Goal: Entertainment & Leisure: Consume media (video, audio)

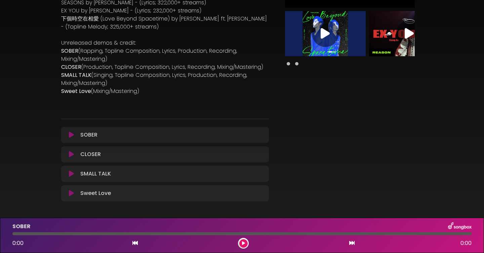
scroll to position [122, 0]
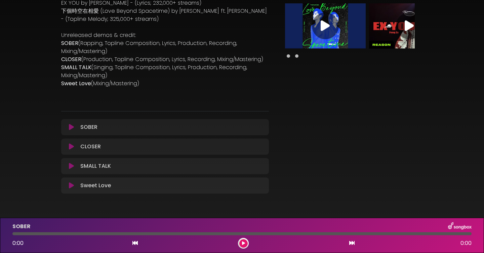
click at [67, 129] on button at bounding box center [71, 127] width 12 height 7
click at [73, 127] on icon at bounding box center [71, 127] width 5 height 7
click at [241, 245] on button at bounding box center [243, 243] width 8 height 8
click at [71, 146] on icon at bounding box center [71, 146] width 5 height 7
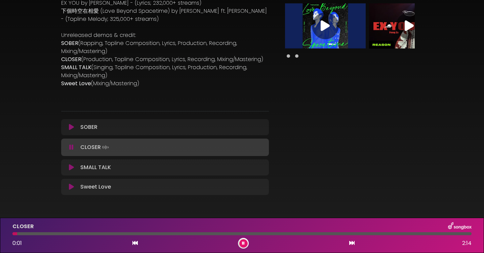
click at [58, 233] on div at bounding box center [241, 233] width 459 height 3
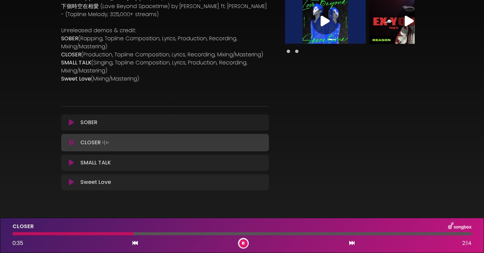
scroll to position [141, 0]
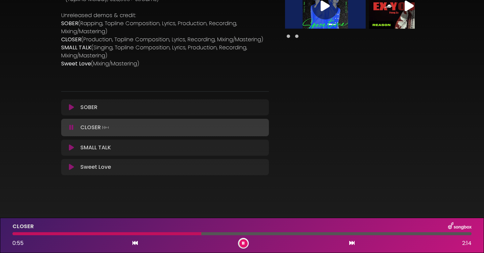
click at [69, 149] on icon at bounding box center [71, 147] width 5 height 7
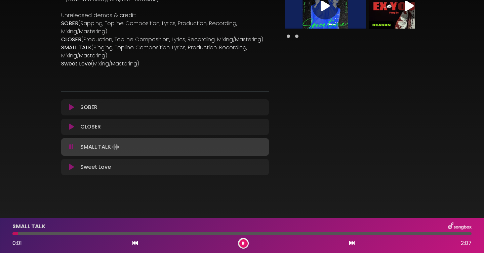
click at [215, 232] on div at bounding box center [241, 233] width 459 height 3
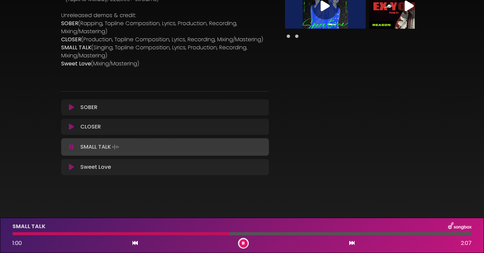
click at [242, 234] on div at bounding box center [241, 233] width 459 height 3
click at [171, 234] on div at bounding box center [129, 233] width 234 height 3
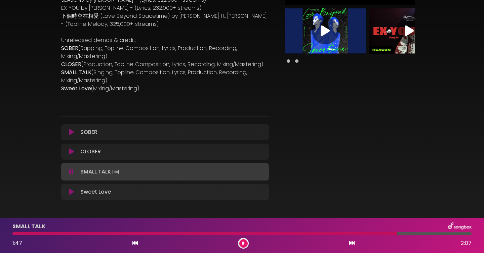
scroll to position [120, 0]
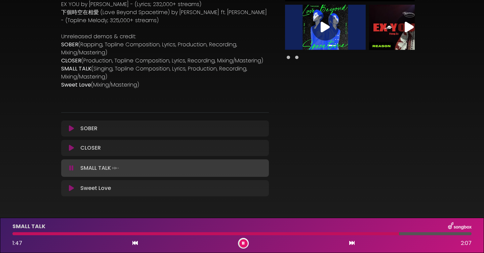
click at [95, 184] on div "Sweet Love Loading Track... Your Feedback" at bounding box center [165, 188] width 208 height 16
click at [72, 192] on div "Sweet Love Loading Track... Your Feedback" at bounding box center [165, 188] width 208 height 16
click at [71, 187] on icon at bounding box center [71, 188] width 5 height 7
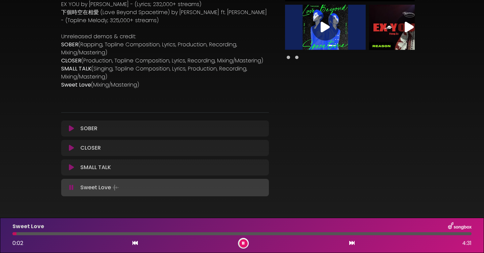
click at [127, 232] on div at bounding box center [241, 233] width 459 height 3
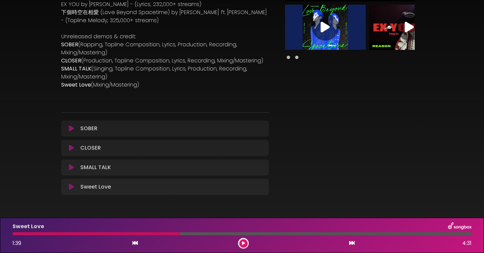
click at [240, 241] on button at bounding box center [243, 243] width 8 height 8
